Goal: Use online tool/utility

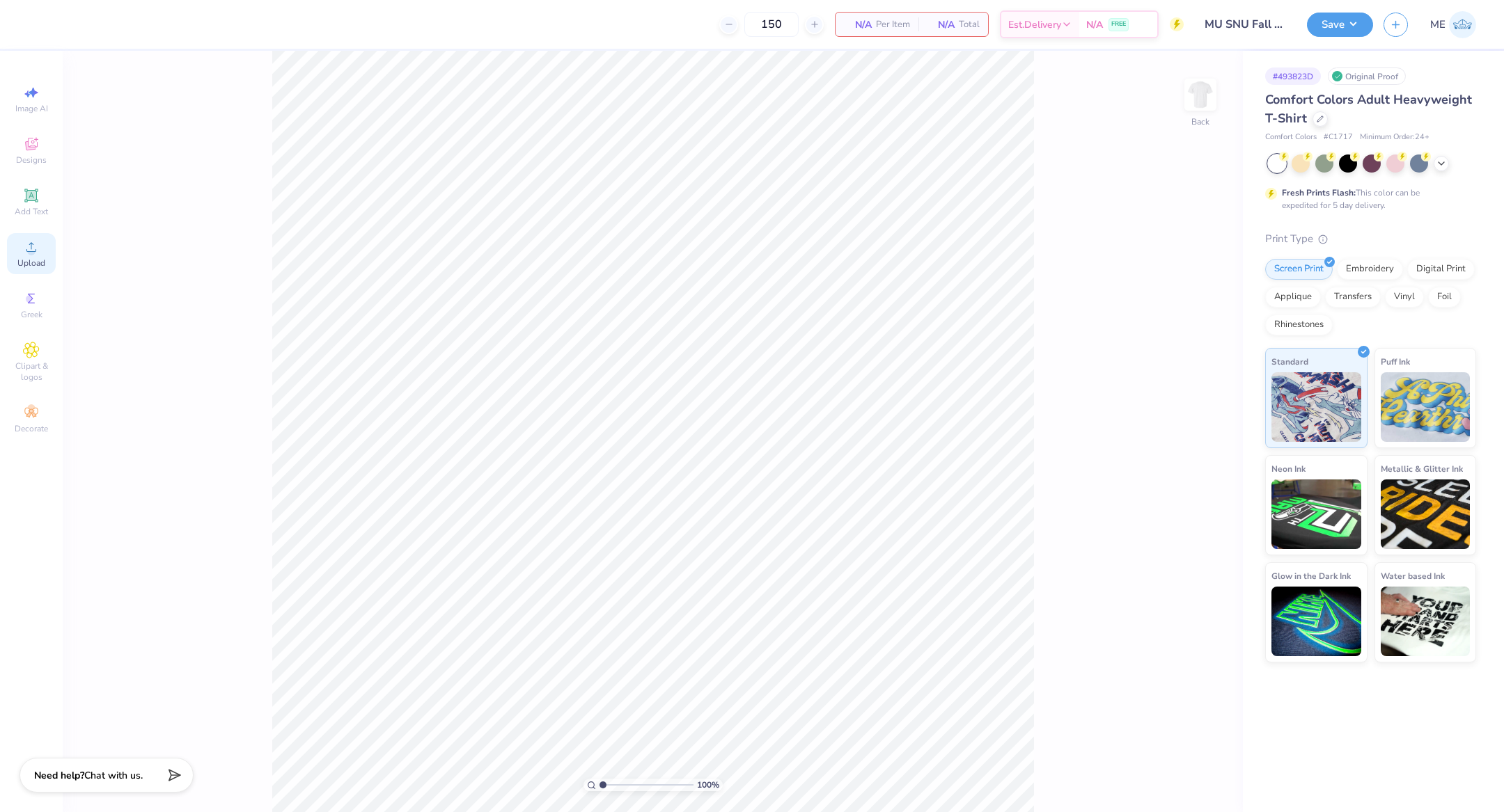
click at [35, 255] on icon at bounding box center [31, 247] width 17 height 17
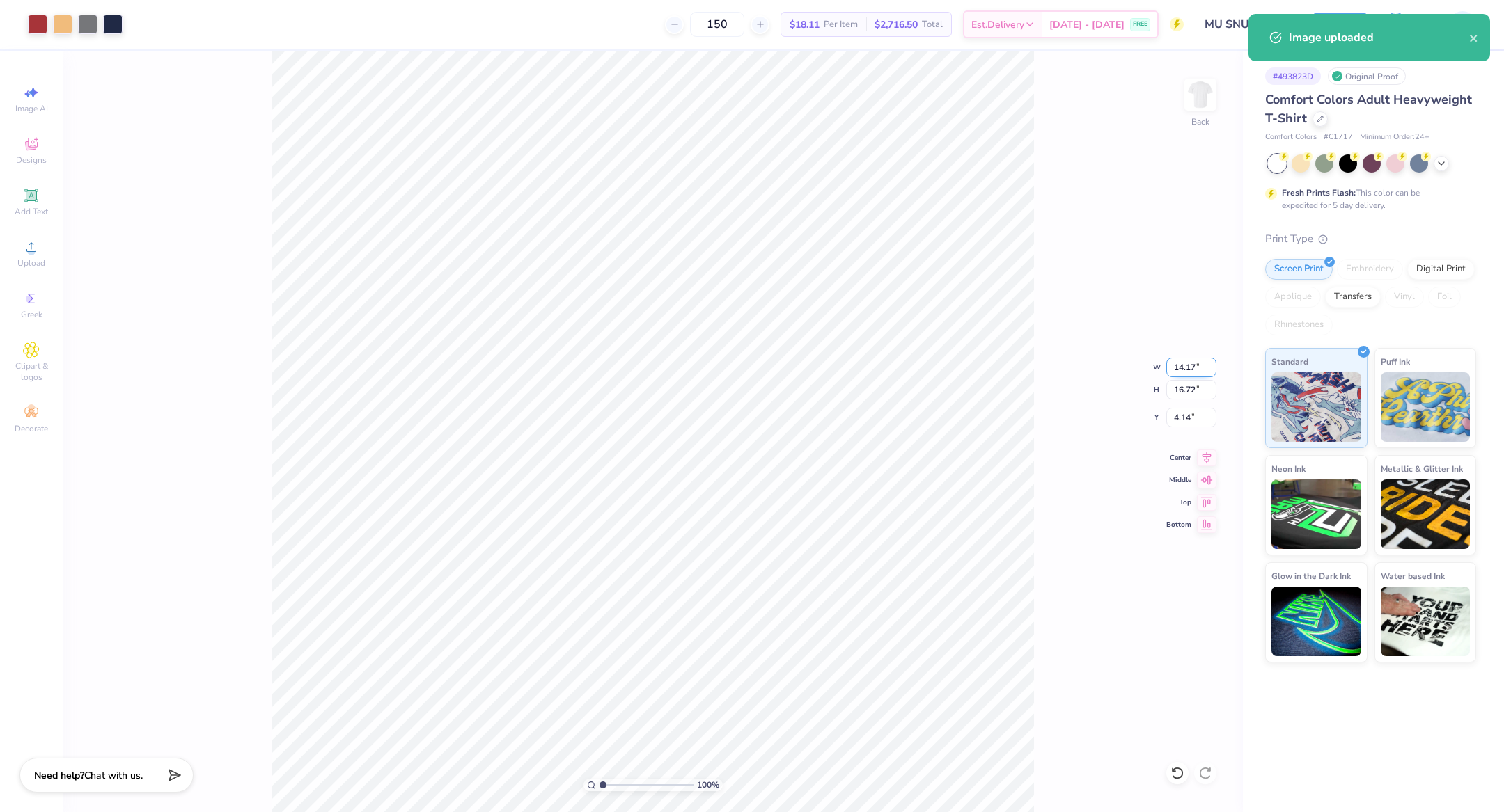
click at [1180, 374] on input "14.17" at bounding box center [1191, 367] width 50 height 19
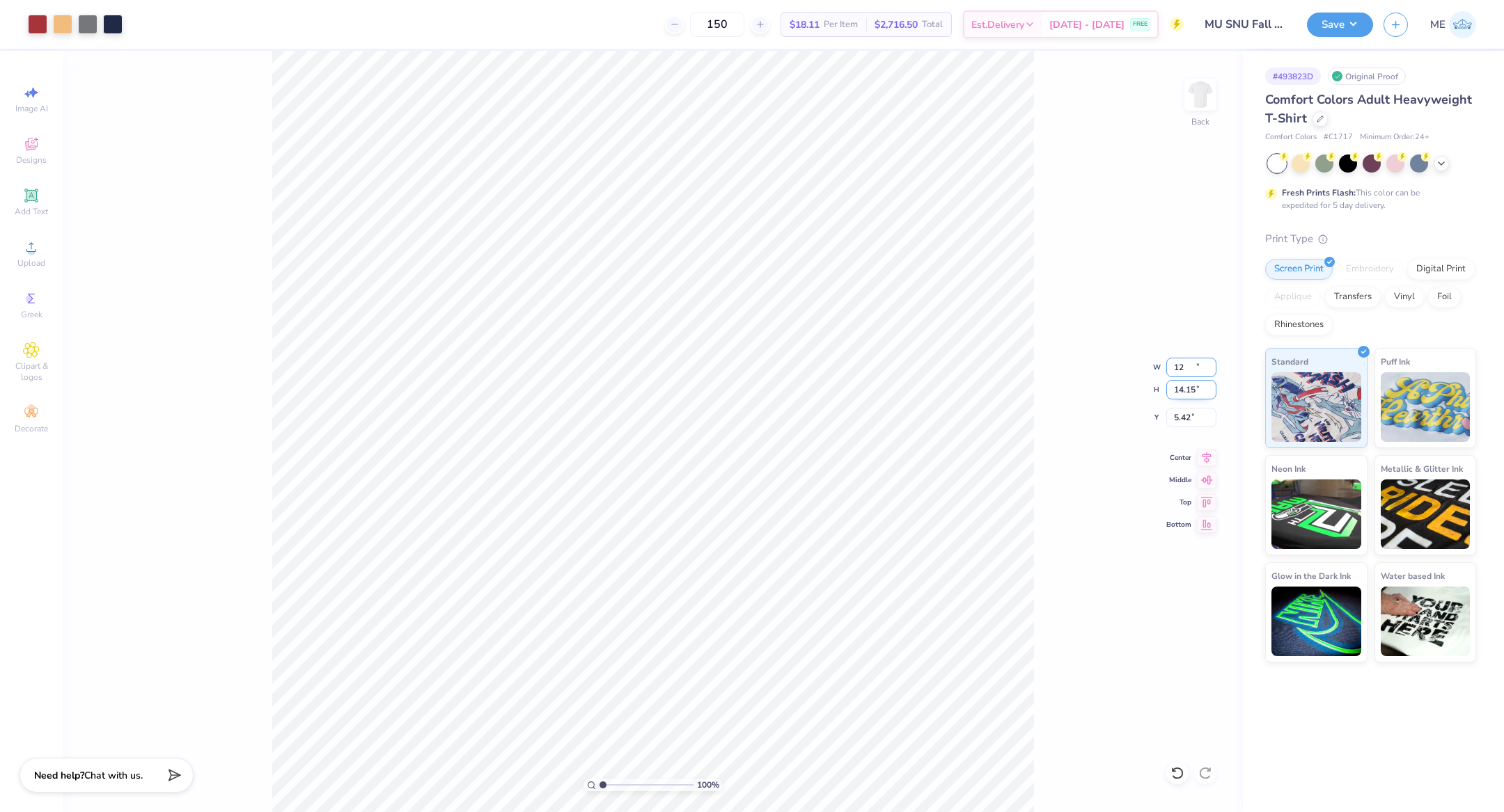
type input "12.00"
type input "14.15"
click at [1202, 454] on icon at bounding box center [1206, 455] width 19 height 17
click at [1196, 420] on input "5.42" at bounding box center [1191, 417] width 50 height 19
type input "3.00"
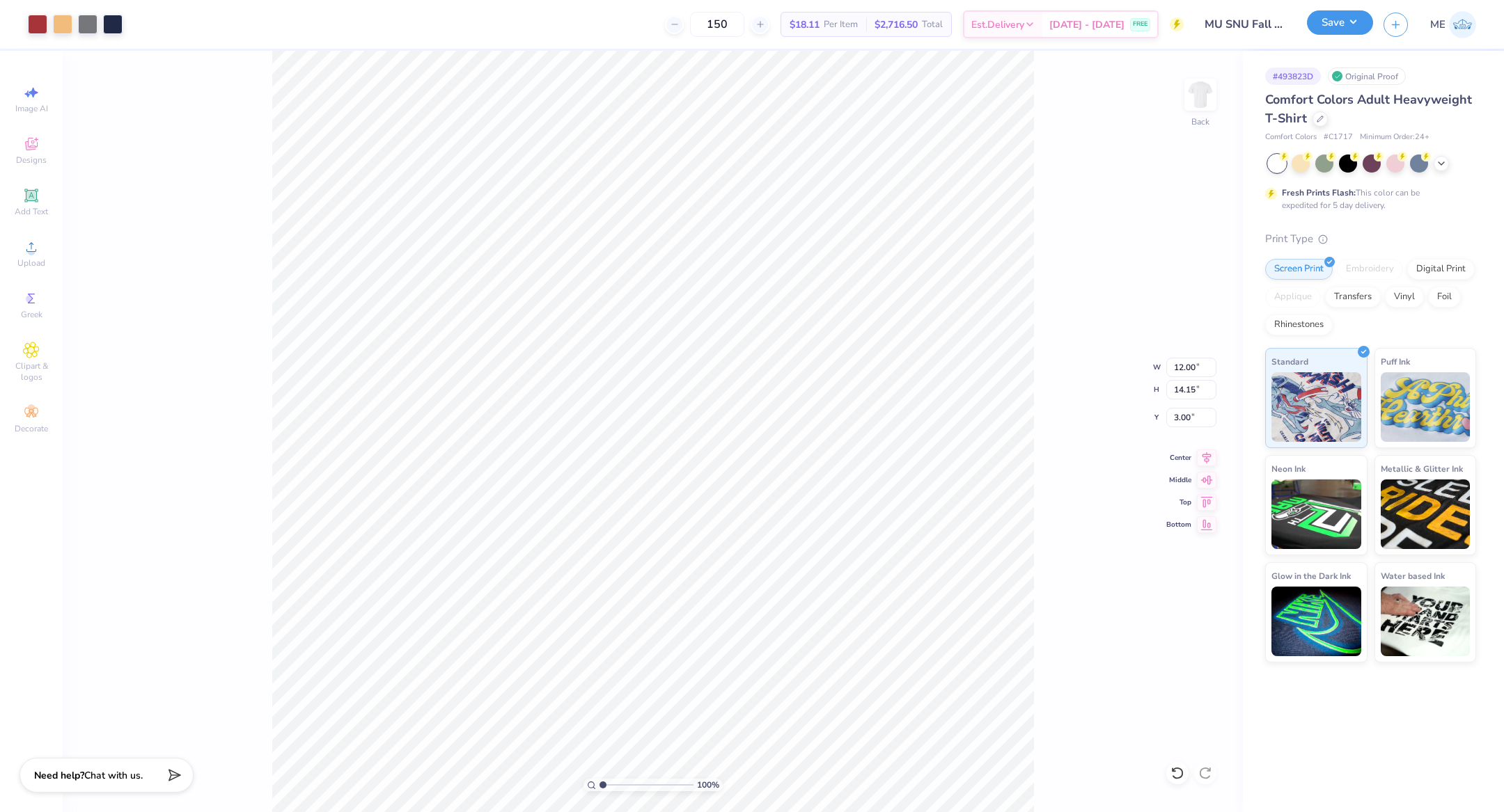
click at [1341, 23] on button "Save" at bounding box center [1340, 22] width 66 height 24
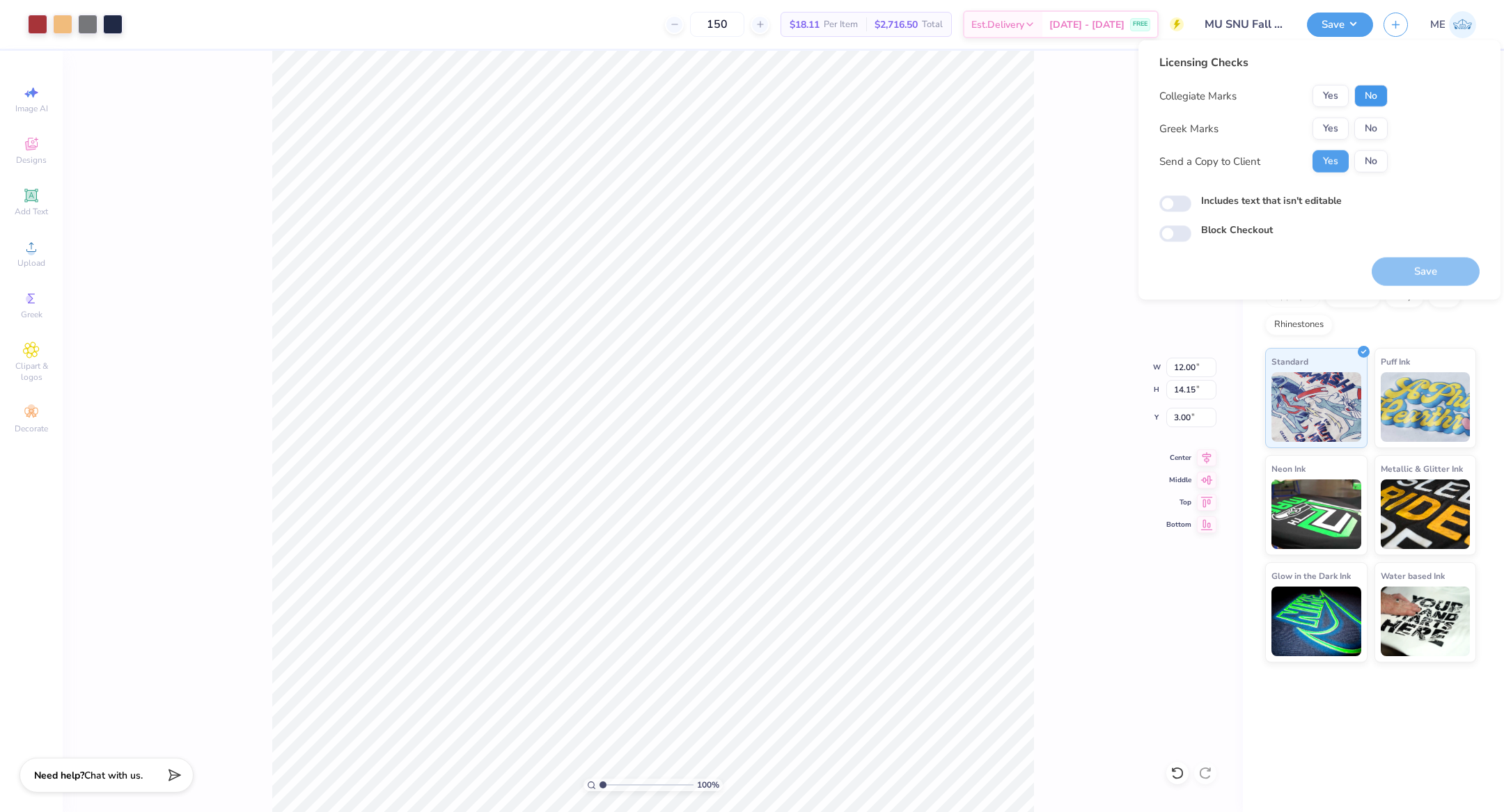
click at [1369, 92] on button "No" at bounding box center [1370, 96] width 33 height 22
click at [1327, 129] on button "Yes" at bounding box center [1330, 129] width 36 height 22
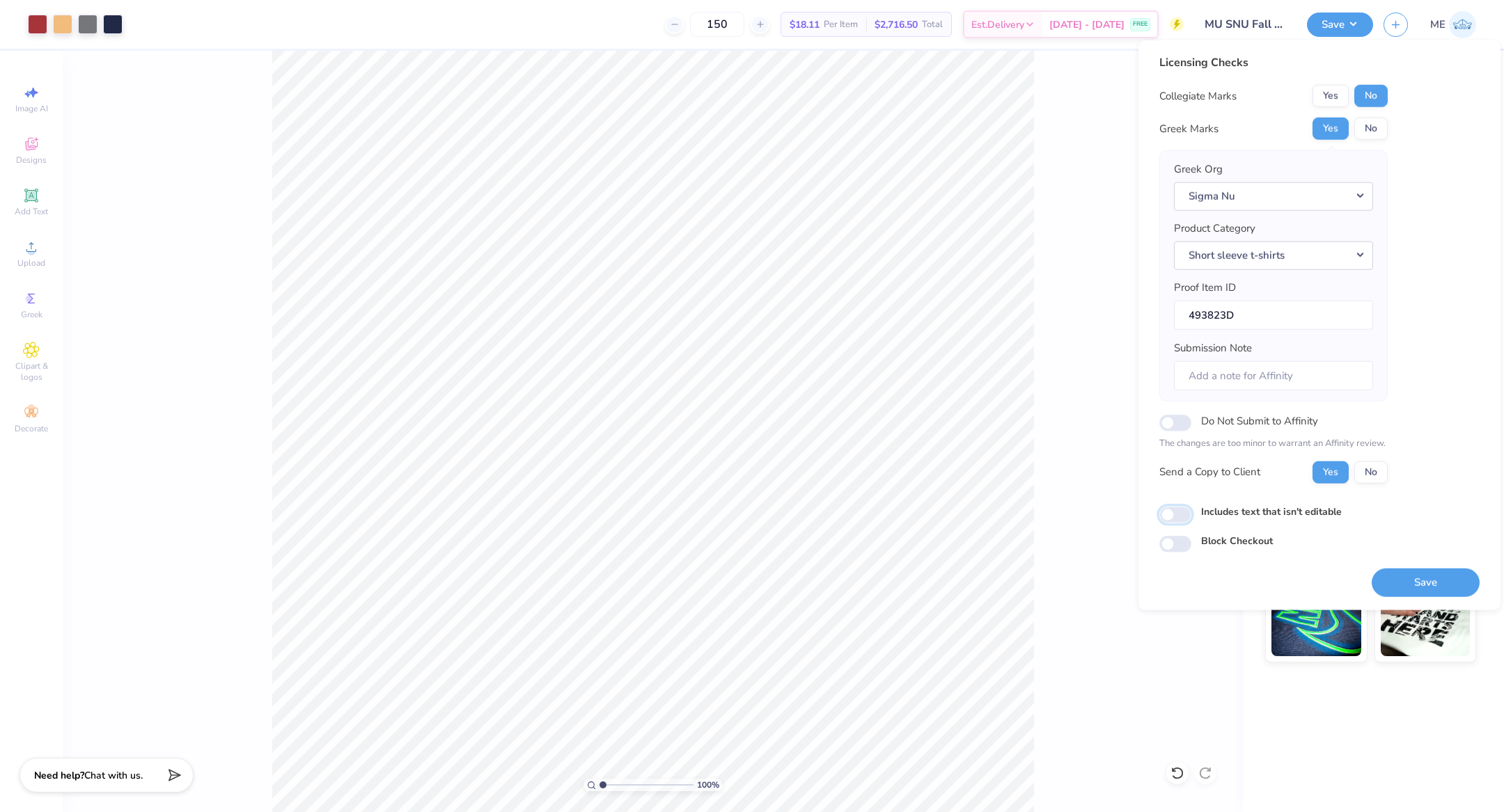
click at [1184, 507] on input "Includes text that isn't editable" at bounding box center [1175, 515] width 32 height 17
checkbox input "true"
click at [1390, 571] on button "Save" at bounding box center [1425, 582] width 108 height 29
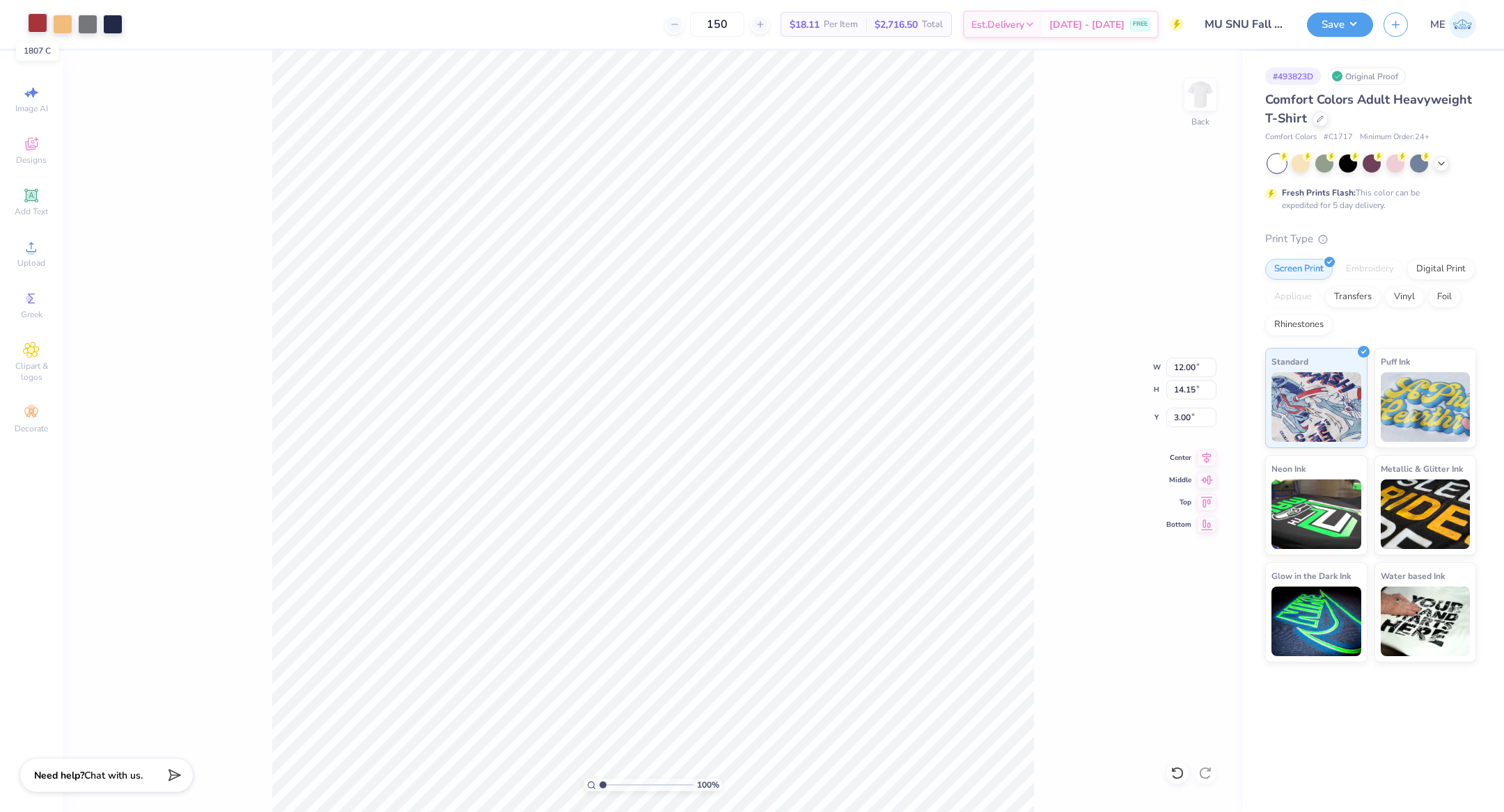
click at [39, 25] on div at bounding box center [38, 23] width 19 height 19
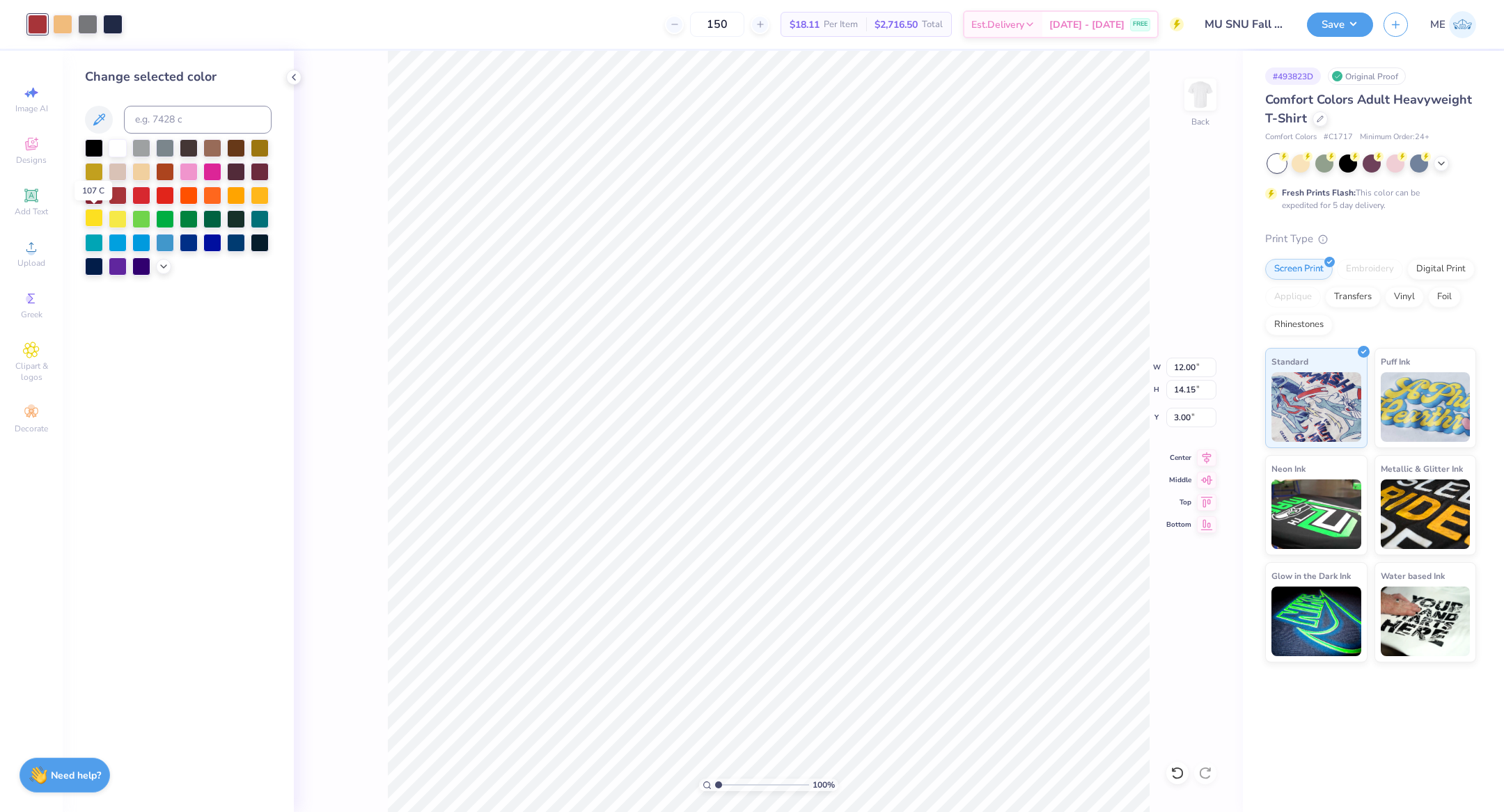
click at [93, 221] on div at bounding box center [93, 218] width 18 height 18
click at [256, 196] on div at bounding box center [260, 194] width 18 height 18
click at [109, 18] on div at bounding box center [113, 23] width 19 height 19
click at [85, 149] on div at bounding box center [93, 146] width 18 height 18
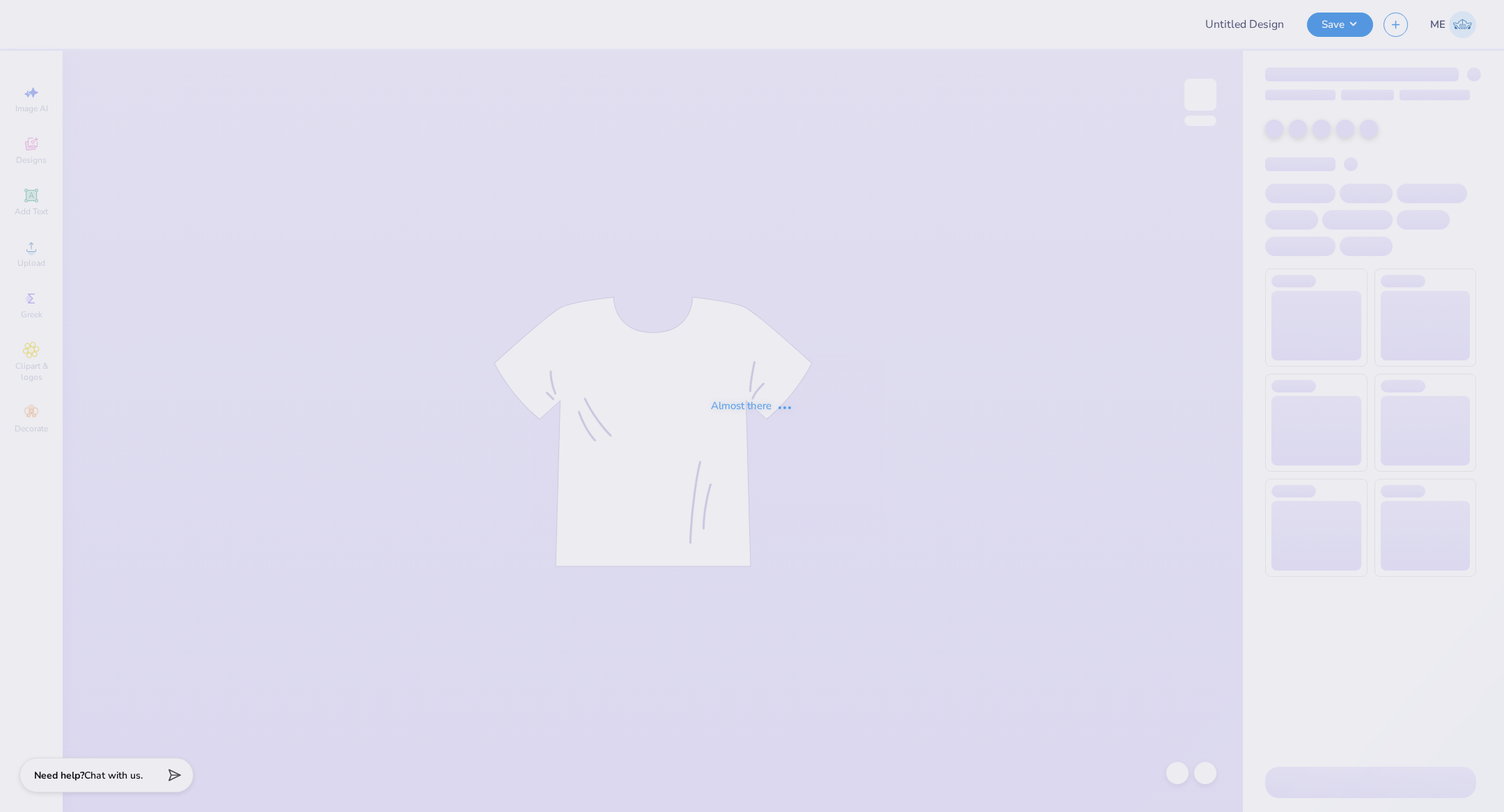
type input "MU SNU Fall Rush 25"
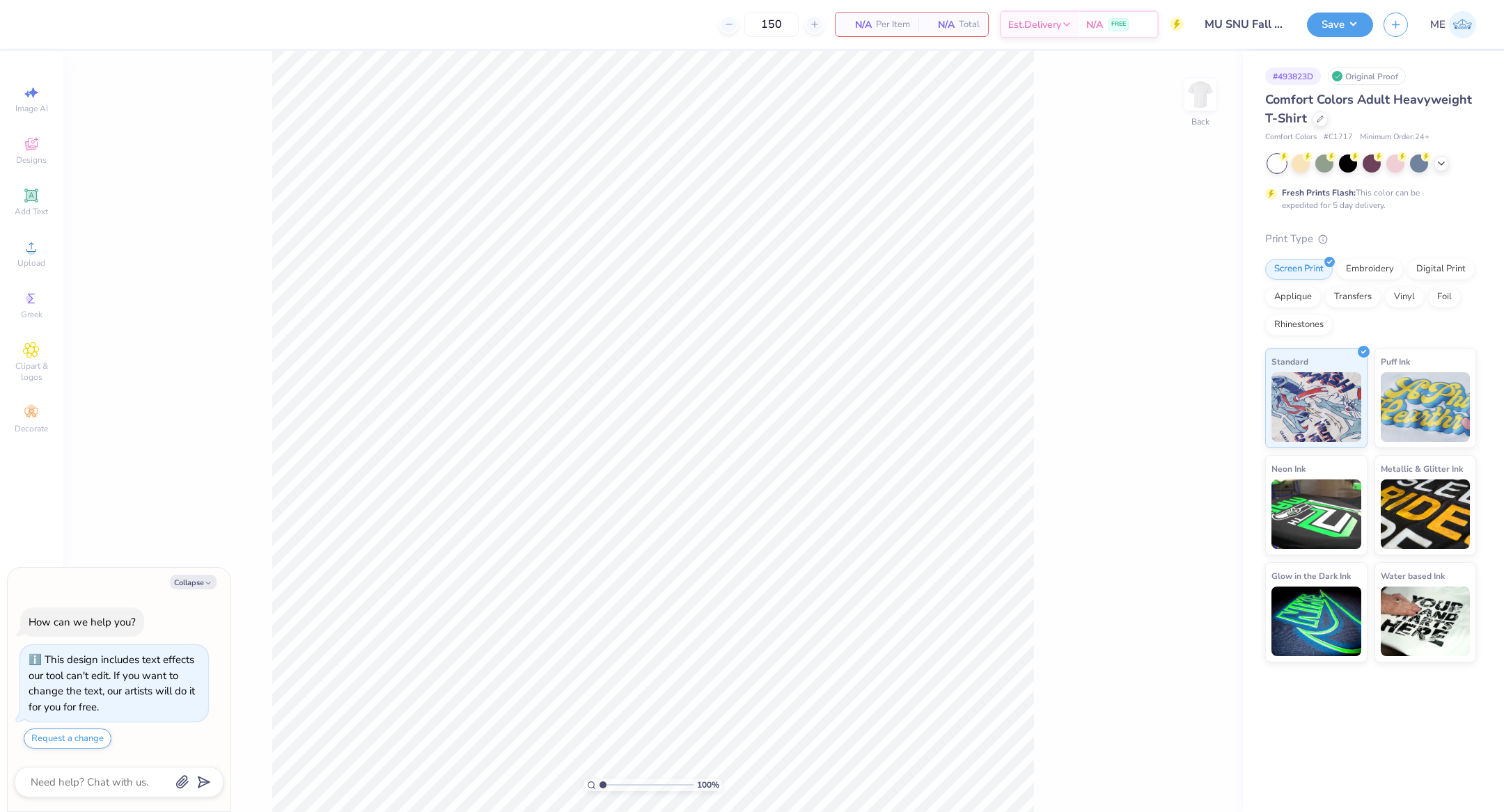
type textarea "x"
